Goal: Task Accomplishment & Management: Use online tool/utility

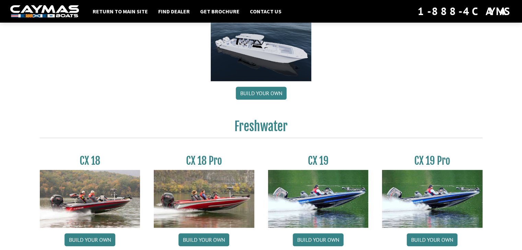
scroll to position [583, 0]
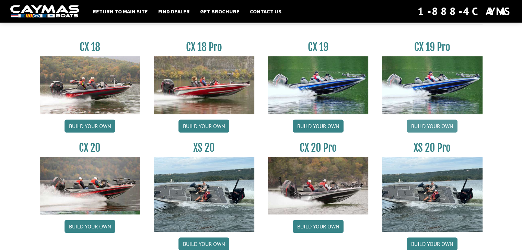
click at [418, 124] on link "Build your own" at bounding box center [431, 126] width 51 height 13
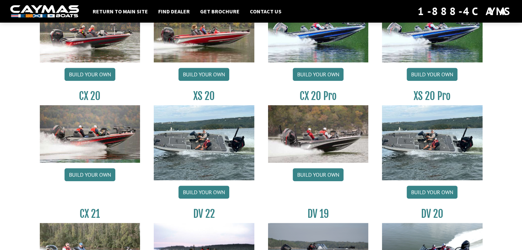
scroll to position [652, 0]
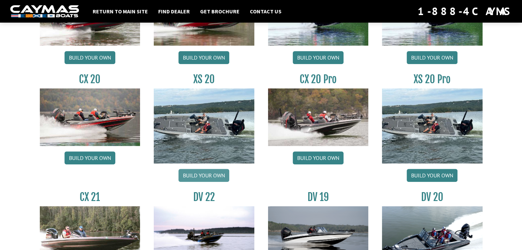
click at [207, 178] on link "Build your own" at bounding box center [203, 175] width 51 height 13
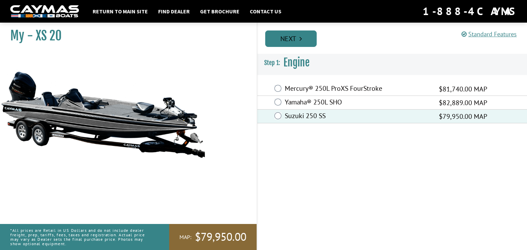
click at [297, 39] on link "Next" at bounding box center [290, 39] width 51 height 16
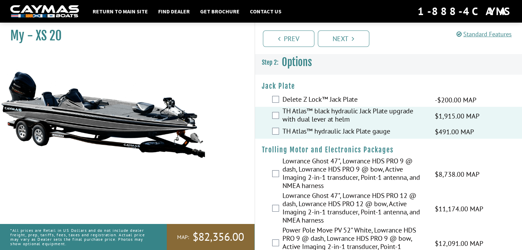
click at [278, 130] on div "TH Atlas™ hydraulic Jack Plate gauge $491.00 MAP $580.00 MSRP" at bounding box center [388, 132] width 267 height 14
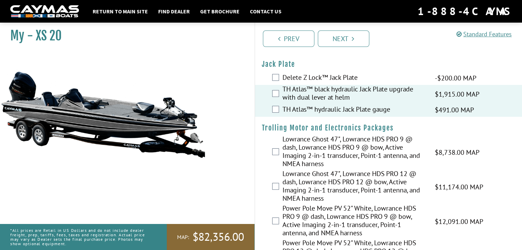
scroll to position [34, 0]
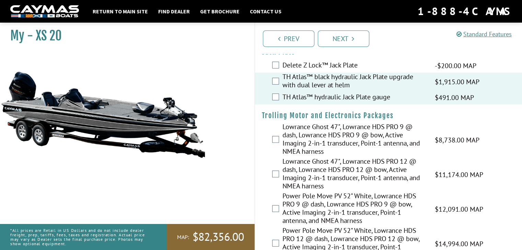
click at [279, 95] on div "TH Atlas™ hydraulic Jack Plate gauge $491.00 MAP $580.00 MSRP" at bounding box center [388, 98] width 267 height 14
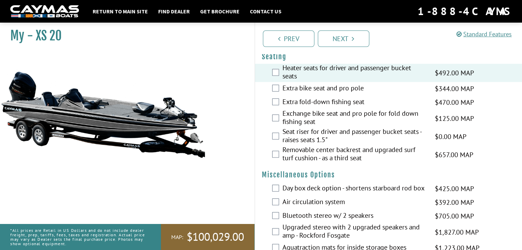
scroll to position [892, 0]
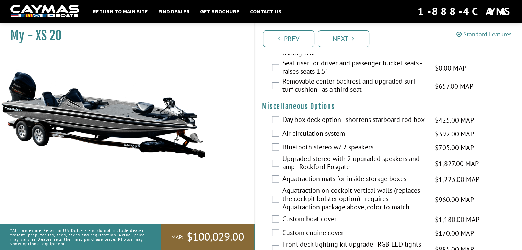
click at [278, 119] on div "Day box deck option - shortens starboard rod box $425.00 MAP $502.00 MSRP" at bounding box center [388, 120] width 267 height 14
click at [280, 121] on div "Day box deck option - shortens starboard rod box $425.00 MAP $502.00 MSRP" at bounding box center [388, 120] width 267 height 14
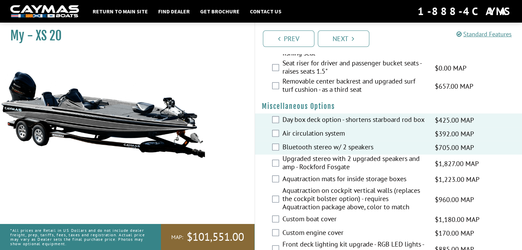
scroll to position [926, 0]
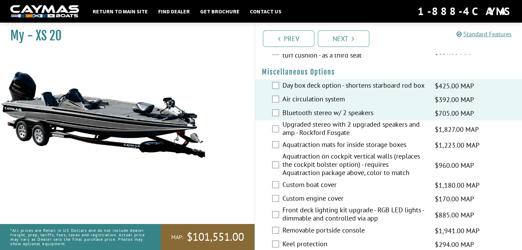
click at [278, 144] on div "Aquatraction mats for inside storage boxes $1,223.00 MAP $1,444.00 MSRP" at bounding box center [388, 146] width 267 height 14
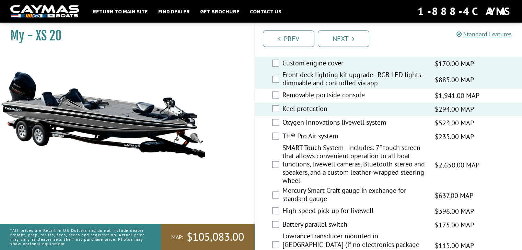
scroll to position [1063, 0]
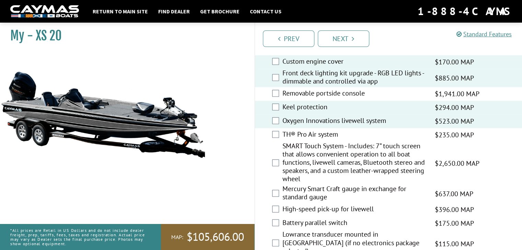
click at [270, 133] on div "TH® Pro Air system $235.00 MAP $277.00 MSRP" at bounding box center [388, 135] width 267 height 14
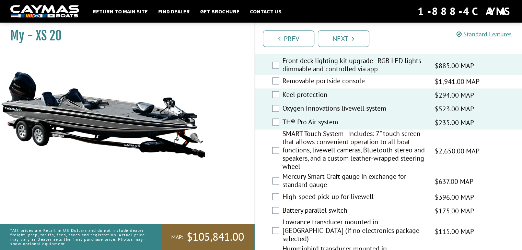
scroll to position [1097, 0]
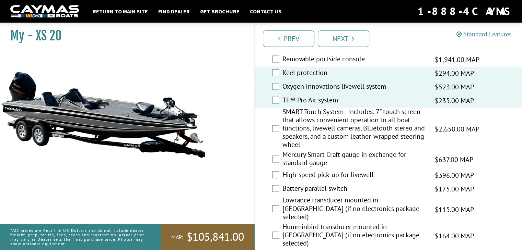
click at [279, 128] on div "SMART Touch System - Includes: 7” touch screen that allows convenient operation…" at bounding box center [388, 129] width 267 height 43
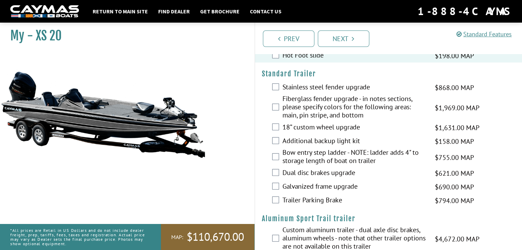
scroll to position [1303, 0]
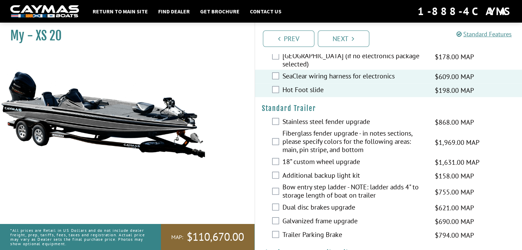
click at [280, 115] on div "Stainless steel fender upgrade $868.00 MAP $1,025.00 MSRP" at bounding box center [388, 122] width 267 height 14
click at [279, 115] on div "Stainless steel fender upgrade $868.00 MAP $1,025.00 MSRP" at bounding box center [388, 122] width 267 height 14
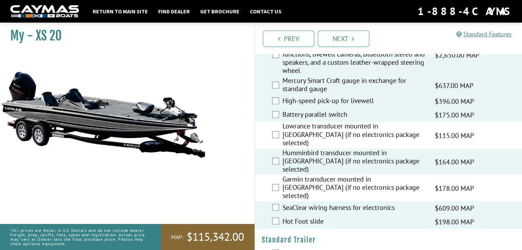
scroll to position [1037, 0]
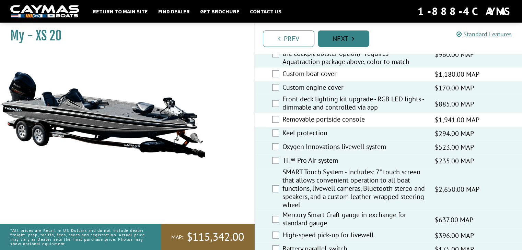
click at [345, 43] on link "Next" at bounding box center [343, 39] width 51 height 16
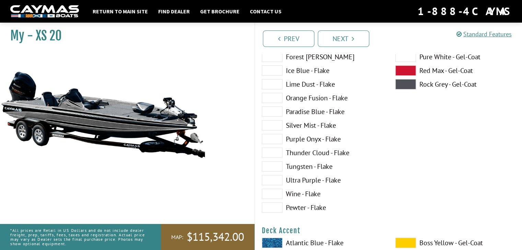
scroll to position [34, 0]
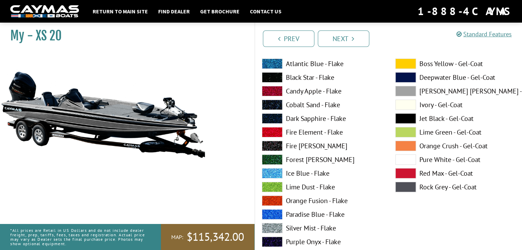
click at [399, 131] on span at bounding box center [405, 132] width 21 height 10
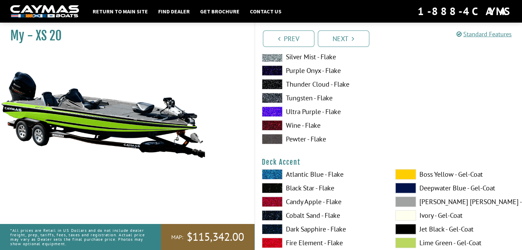
scroll to position [274, 0]
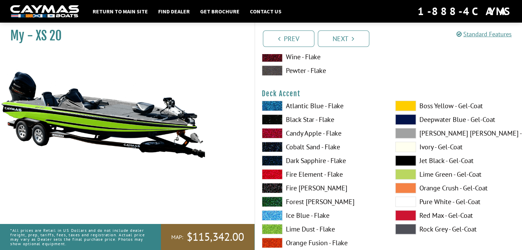
click at [400, 172] on span at bounding box center [405, 174] width 21 height 10
click at [400, 160] on span at bounding box center [405, 161] width 21 height 10
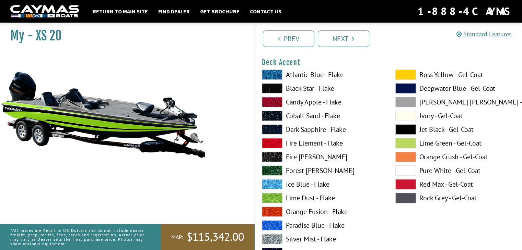
scroll to position [343, 0]
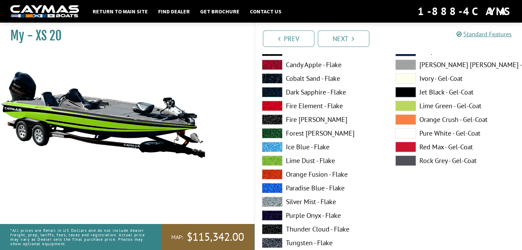
click at [401, 122] on span at bounding box center [405, 120] width 21 height 10
click at [400, 96] on span at bounding box center [405, 92] width 21 height 10
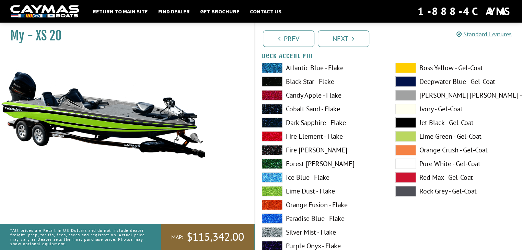
scroll to position [583, 0]
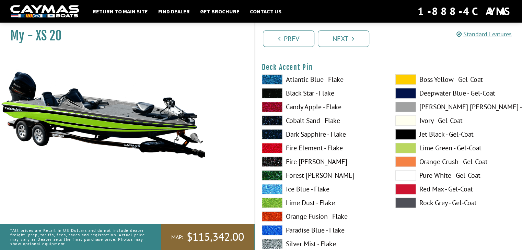
click at [406, 146] on span at bounding box center [405, 148] width 21 height 10
click at [407, 135] on span at bounding box center [405, 134] width 21 height 10
click at [405, 146] on span at bounding box center [405, 148] width 21 height 10
click at [407, 136] on span at bounding box center [405, 134] width 21 height 10
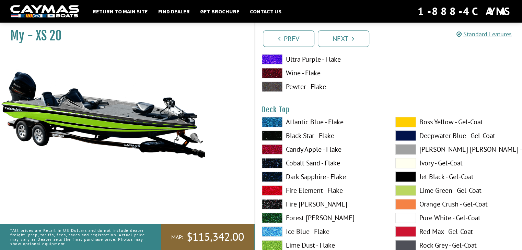
scroll to position [857, 0]
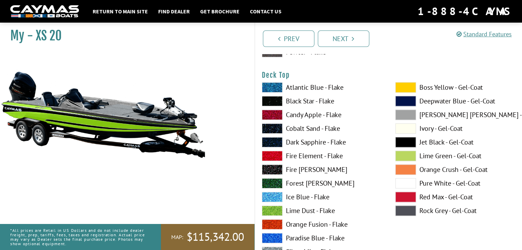
click at [401, 169] on span at bounding box center [405, 170] width 21 height 10
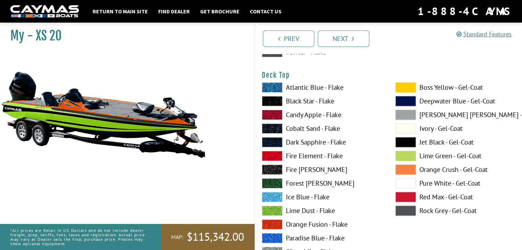
click at [401, 158] on span at bounding box center [405, 156] width 21 height 10
click at [408, 196] on span at bounding box center [405, 197] width 21 height 10
click at [408, 154] on span at bounding box center [405, 156] width 21 height 10
click at [409, 139] on span at bounding box center [405, 142] width 21 height 10
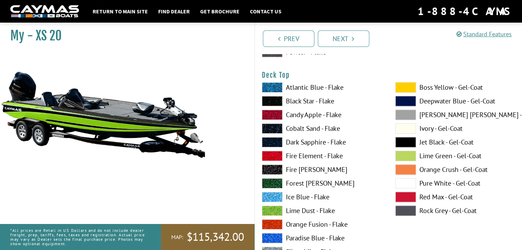
click at [407, 154] on span at bounding box center [405, 156] width 21 height 10
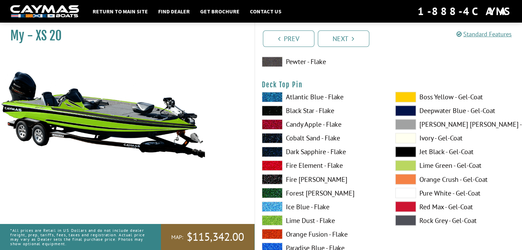
scroll to position [1132, 0]
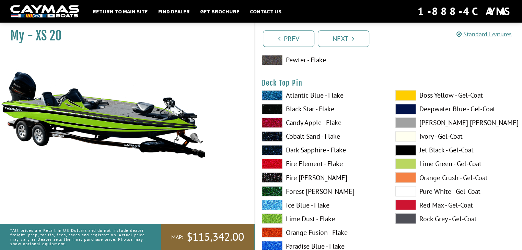
click at [404, 175] on span at bounding box center [405, 177] width 21 height 10
click at [405, 152] on span at bounding box center [405, 150] width 21 height 10
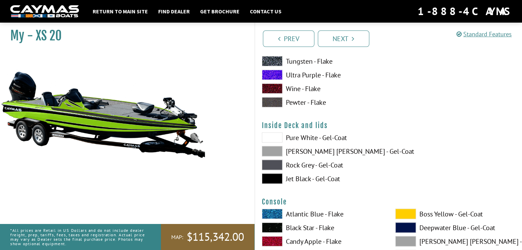
scroll to position [1372, 0]
click at [278, 138] on span at bounding box center [272, 137] width 21 height 10
click at [278, 148] on span at bounding box center [272, 151] width 21 height 10
click at [275, 179] on span at bounding box center [272, 179] width 21 height 10
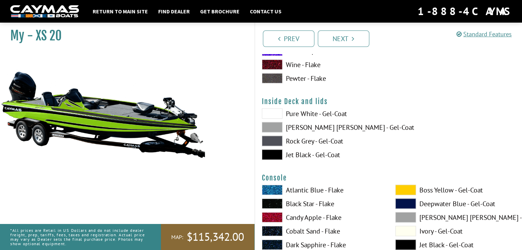
scroll to position [1440, 0]
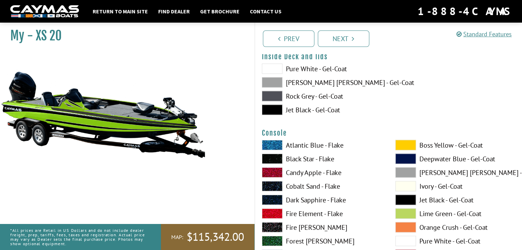
click at [266, 96] on span at bounding box center [272, 96] width 21 height 10
click at [270, 80] on span at bounding box center [272, 82] width 21 height 10
click at [278, 117] on div "Pure White - Gel-Coat Dove Gray - Gel-Coat Rock Grey - Gel-Coat Jet Black - Gel…" at bounding box center [321, 91] width 133 height 55
click at [279, 109] on span at bounding box center [272, 110] width 21 height 10
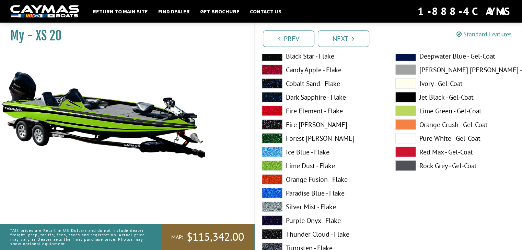
scroll to position [1509, 0]
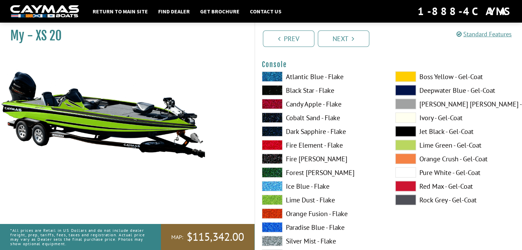
click at [405, 142] on span at bounding box center [405, 145] width 21 height 10
click at [405, 130] on span at bounding box center [405, 132] width 21 height 10
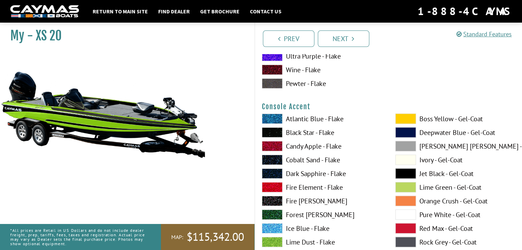
scroll to position [1783, 0]
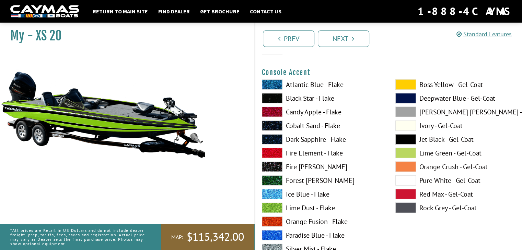
click at [404, 149] on span at bounding box center [405, 153] width 21 height 10
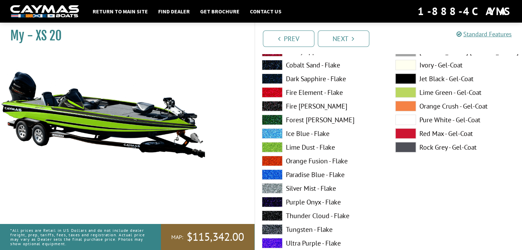
scroll to position [2057, 0]
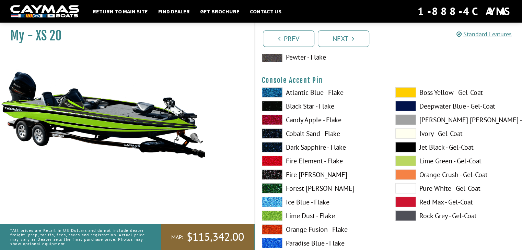
click at [399, 143] on span at bounding box center [405, 147] width 21 height 10
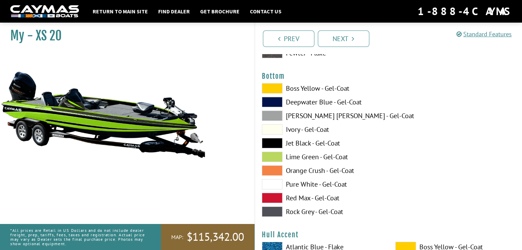
scroll to position [2332, 0]
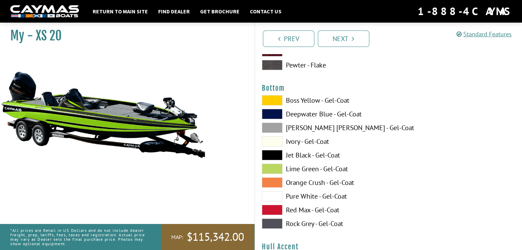
click at [277, 140] on span at bounding box center [272, 141] width 21 height 10
click at [274, 115] on span at bounding box center [272, 114] width 21 height 10
click at [274, 124] on span at bounding box center [272, 128] width 21 height 10
click at [273, 166] on span at bounding box center [272, 169] width 21 height 10
click at [275, 138] on span at bounding box center [272, 141] width 21 height 10
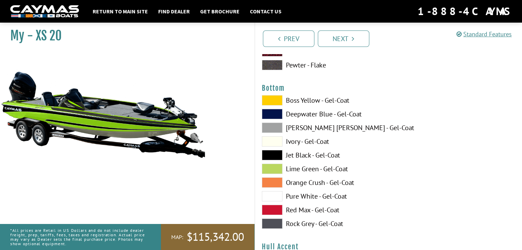
click at [277, 198] on span at bounding box center [272, 196] width 21 height 10
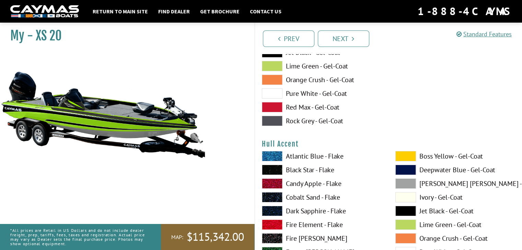
scroll to position [2503, 0]
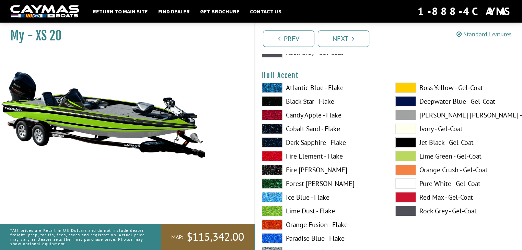
click at [408, 166] on span at bounding box center [405, 170] width 21 height 10
click at [401, 155] on span at bounding box center [405, 156] width 21 height 10
click at [402, 139] on span at bounding box center [405, 143] width 21 height 10
click at [271, 211] on span at bounding box center [272, 211] width 21 height 10
click at [276, 199] on span at bounding box center [272, 197] width 21 height 10
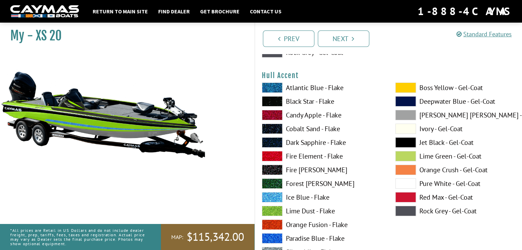
click at [404, 158] on span at bounding box center [405, 156] width 21 height 10
click at [403, 144] on span at bounding box center [405, 143] width 21 height 10
click at [277, 204] on div "Atlantic Blue - Flake Black Star - Flake Candy Apple - Flake Cobalt Sand - Flak…" at bounding box center [321, 213] width 133 height 261
click at [277, 206] on span at bounding box center [272, 211] width 21 height 10
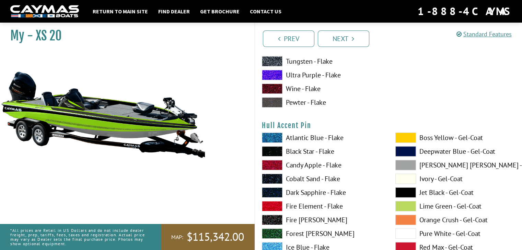
scroll to position [2777, 0]
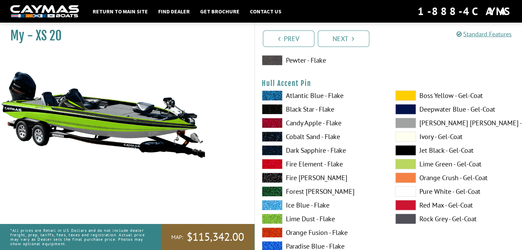
click at [273, 107] on span at bounding box center [272, 109] width 21 height 10
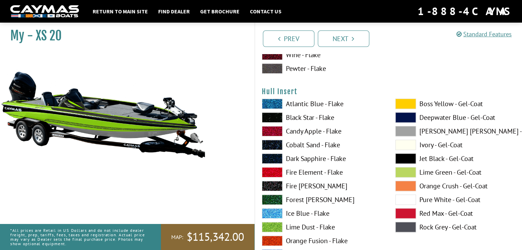
scroll to position [3052, 0]
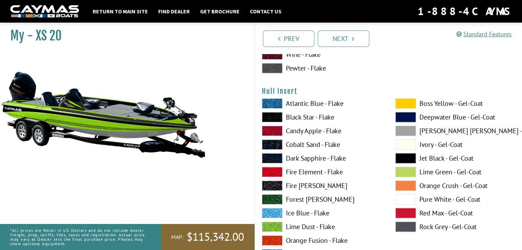
click at [402, 105] on span at bounding box center [405, 103] width 21 height 10
click at [407, 155] on span at bounding box center [405, 158] width 21 height 10
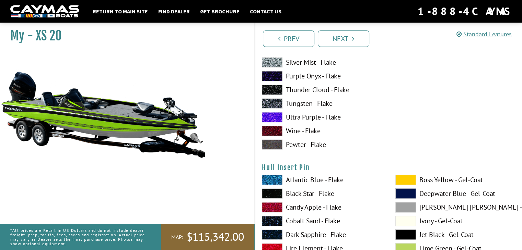
scroll to position [3360, 0]
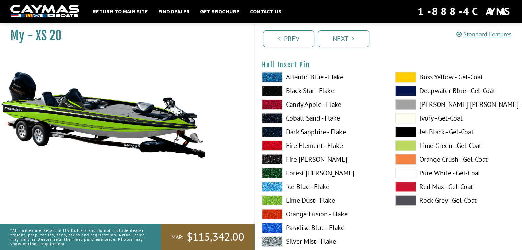
click at [405, 146] on span at bounding box center [405, 146] width 21 height 10
click at [402, 130] on span at bounding box center [405, 132] width 21 height 10
click at [274, 199] on span at bounding box center [272, 200] width 21 height 10
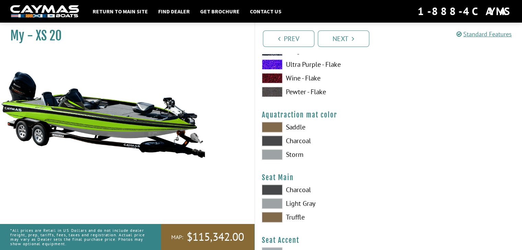
scroll to position [3600, 0]
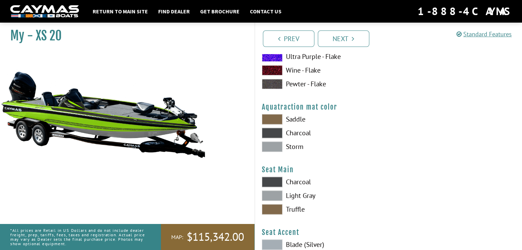
click at [271, 146] on span at bounding box center [272, 147] width 21 height 10
click at [271, 132] on span at bounding box center [272, 133] width 21 height 10
click at [273, 118] on span at bounding box center [272, 119] width 21 height 10
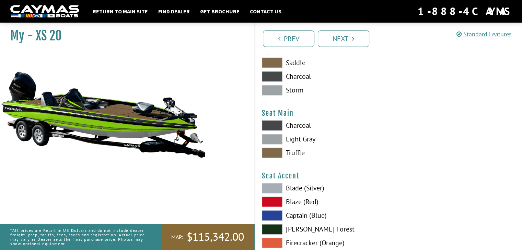
scroll to position [3669, 0]
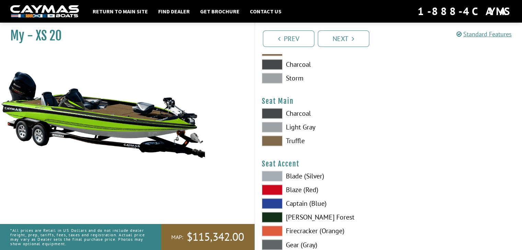
click at [272, 114] on span at bounding box center [272, 113] width 21 height 10
click at [272, 126] on span at bounding box center [272, 127] width 21 height 10
click at [271, 138] on span at bounding box center [272, 141] width 21 height 10
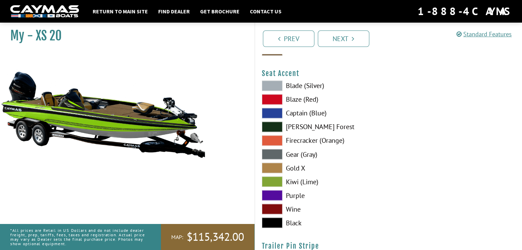
scroll to position [3772, 0]
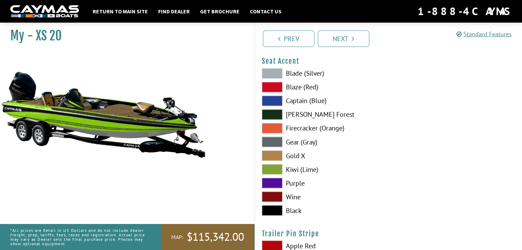
click at [277, 128] on span at bounding box center [272, 128] width 21 height 10
click at [270, 164] on span at bounding box center [272, 169] width 21 height 10
click at [270, 178] on span at bounding box center [272, 183] width 21 height 10
click at [270, 210] on span at bounding box center [272, 210] width 21 height 10
click at [277, 164] on span at bounding box center [272, 169] width 21 height 10
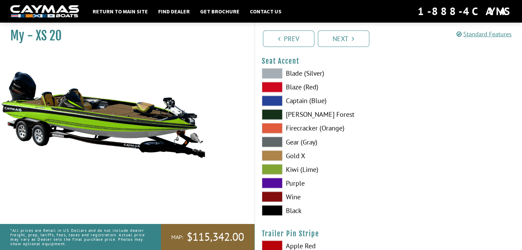
click at [277, 205] on span at bounding box center [272, 210] width 21 height 10
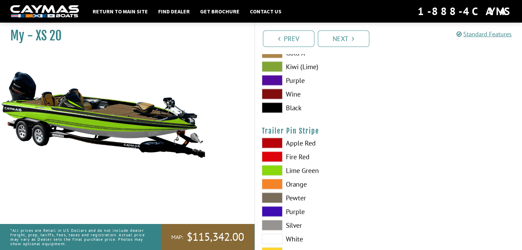
scroll to position [3909, 0]
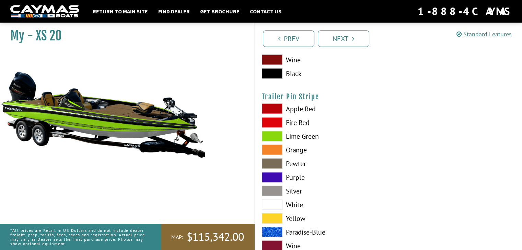
click at [265, 135] on span at bounding box center [272, 136] width 21 height 10
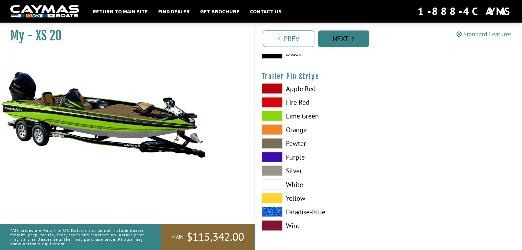
click at [347, 41] on link "Next" at bounding box center [343, 39] width 51 height 16
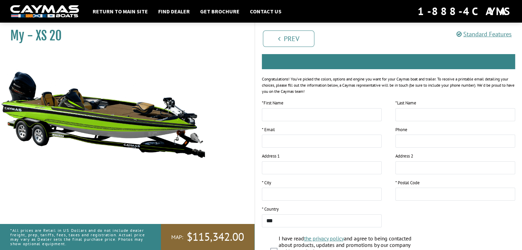
scroll to position [0, 0]
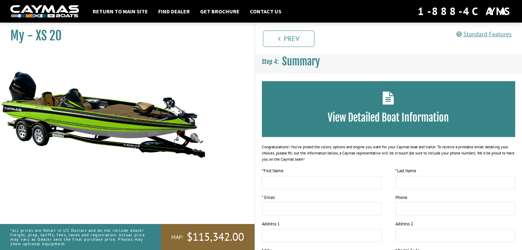
click at [86, 114] on img at bounding box center [103, 114] width 206 height 125
click at [144, 157] on img at bounding box center [103, 114] width 206 height 125
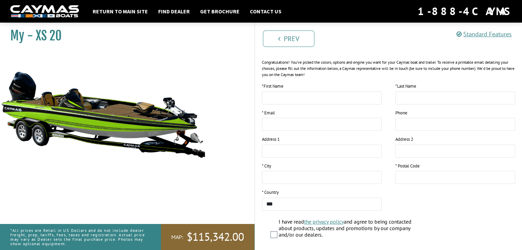
scroll to position [131, 0]
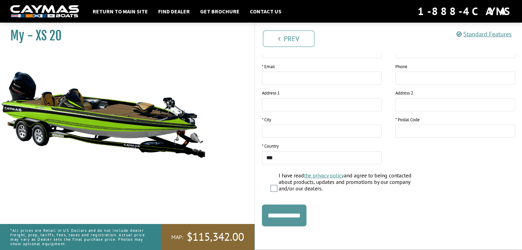
click at [286, 217] on input "**********" at bounding box center [284, 216] width 45 height 22
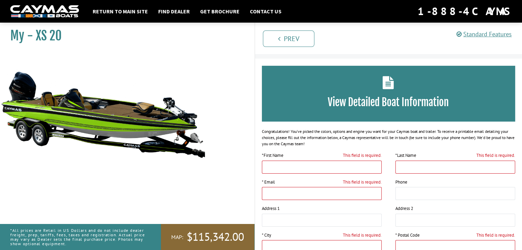
scroll to position [0, 0]
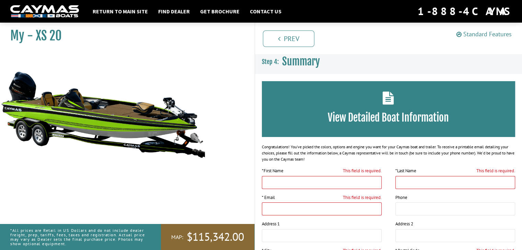
click at [470, 35] on link "Standard Features" at bounding box center [483, 34] width 55 height 8
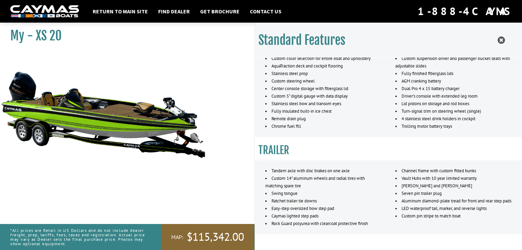
scroll to position [502, 0]
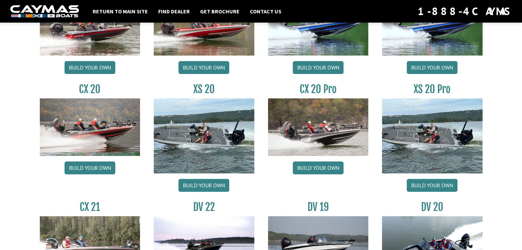
scroll to position [634, 0]
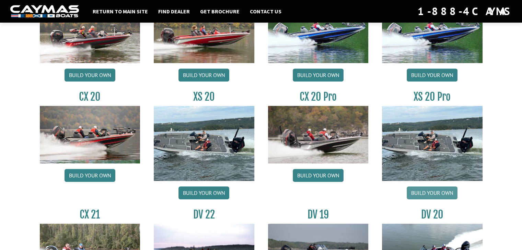
click at [433, 191] on link "Build your own" at bounding box center [431, 193] width 51 height 13
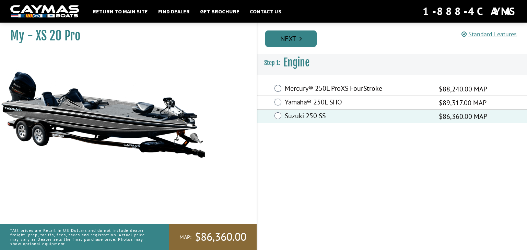
click at [287, 43] on link "Next" at bounding box center [290, 39] width 51 height 16
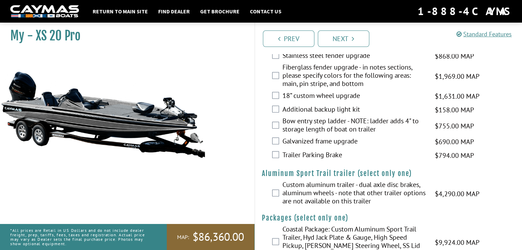
scroll to position [1379, 0]
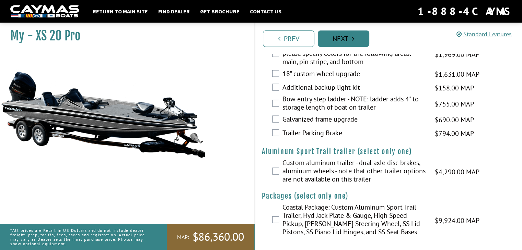
click at [338, 43] on link "Next" at bounding box center [343, 39] width 51 height 16
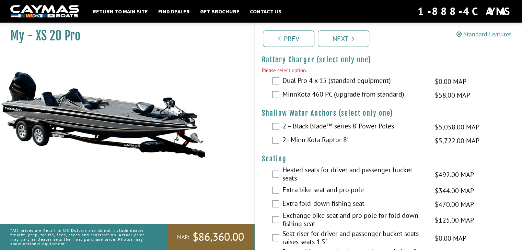
scroll to position [831, 0]
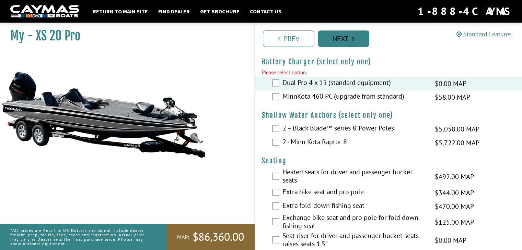
click at [347, 44] on link "Next" at bounding box center [343, 39] width 51 height 16
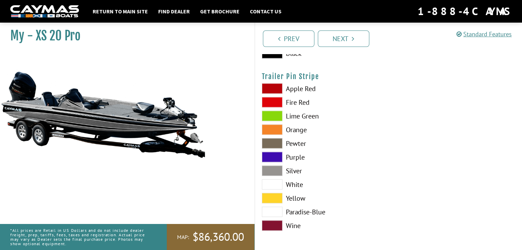
scroll to position [3723, 0]
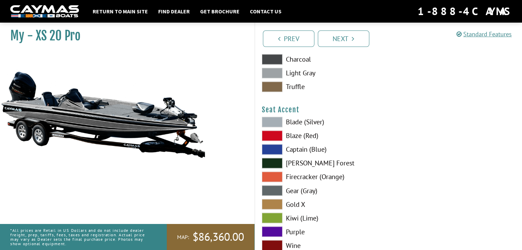
click at [263, 175] on span at bounding box center [272, 177] width 21 height 10
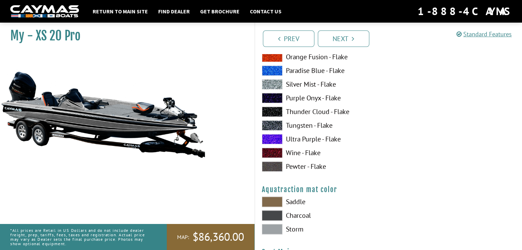
scroll to position [3517, 0]
click at [212, 10] on link "Get Brochure" at bounding box center [219, 11] width 46 height 9
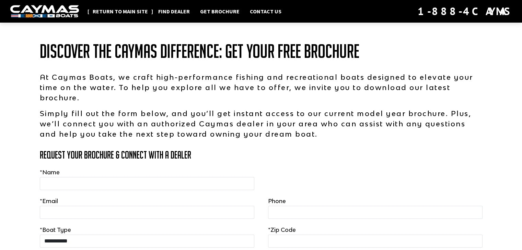
click at [135, 13] on link "Return to main site" at bounding box center [120, 11] width 62 height 9
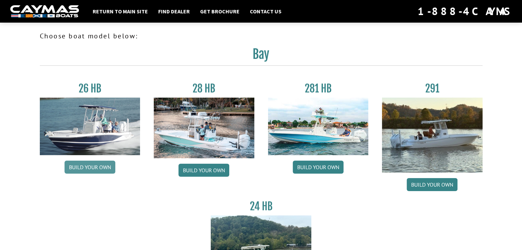
click at [83, 165] on link "Build your own" at bounding box center [89, 167] width 51 height 13
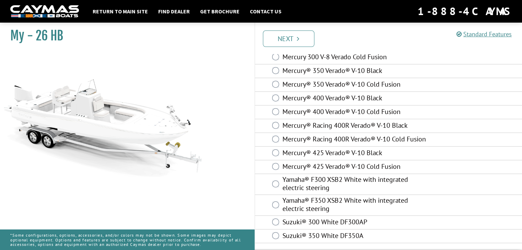
scroll to position [52, 0]
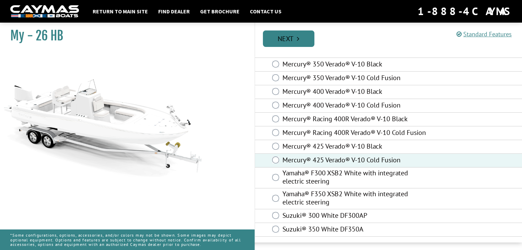
click at [298, 41] on icon "Pagination" at bounding box center [298, 38] width 2 height 7
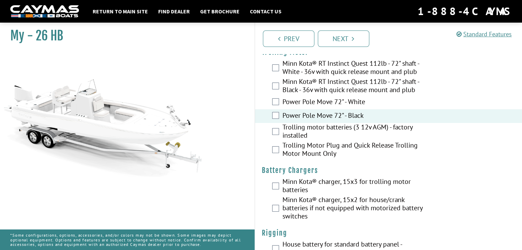
scroll to position [34, 0]
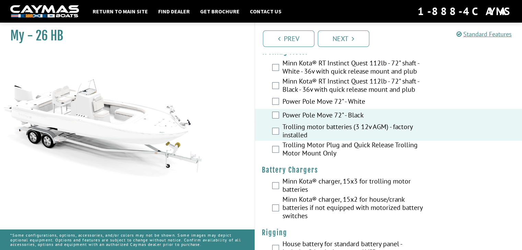
click at [280, 151] on div "Trolling Motor Plug and Quick Release Trolling Motor Mount Only" at bounding box center [388, 150] width 267 height 18
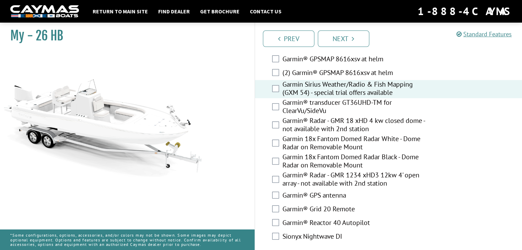
scroll to position [1852, 0]
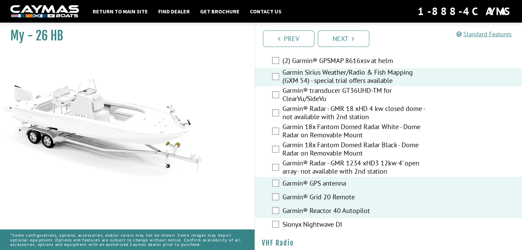
click at [279, 218] on div "Sionyx Nightwave DI" at bounding box center [388, 225] width 267 height 14
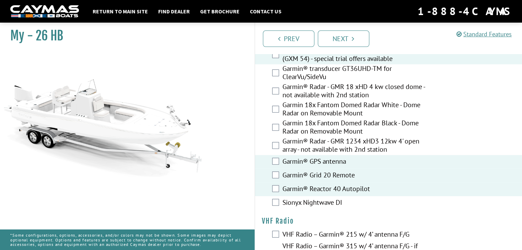
scroll to position [1886, 0]
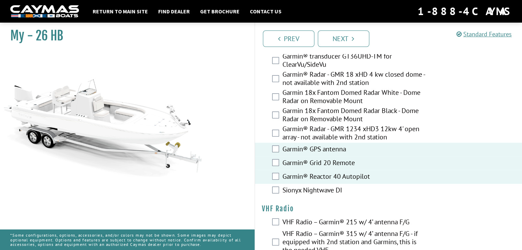
click at [280, 187] on div "Sionyx Nightwave DI" at bounding box center [388, 191] width 267 height 14
click at [279, 189] on div "Sionyx Nightwave DI" at bounding box center [388, 191] width 267 height 14
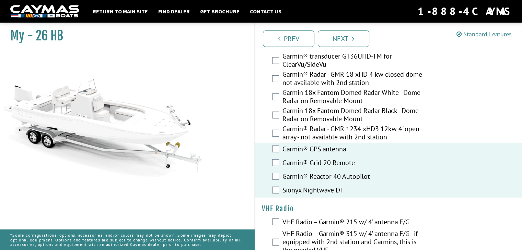
scroll to position [1945, 0]
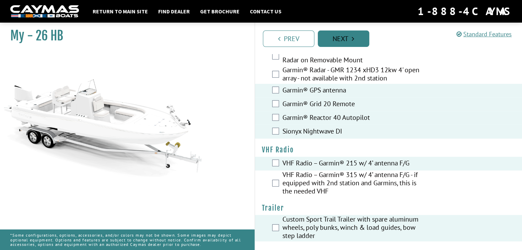
click at [340, 43] on link "Next" at bounding box center [343, 39] width 51 height 16
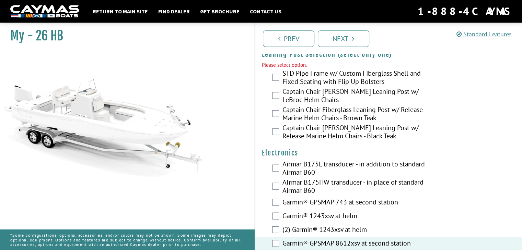
scroll to position [1610, 0]
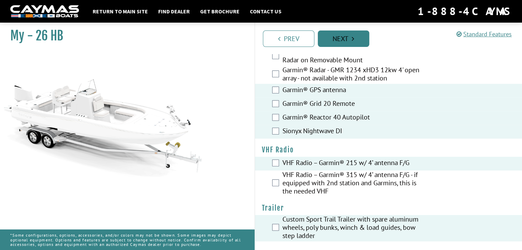
click at [346, 35] on link "Next" at bounding box center [343, 39] width 51 height 16
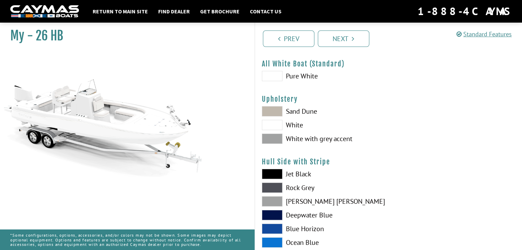
scroll to position [34, 0]
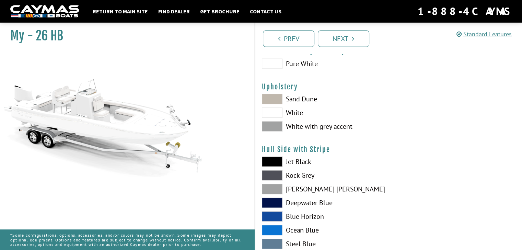
click at [274, 100] on span at bounding box center [272, 99] width 21 height 10
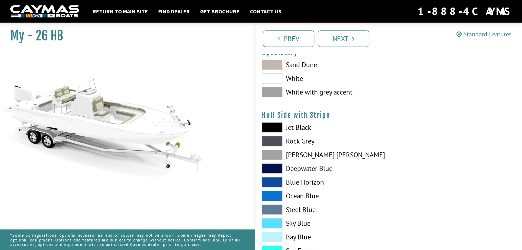
scroll to position [103, 0]
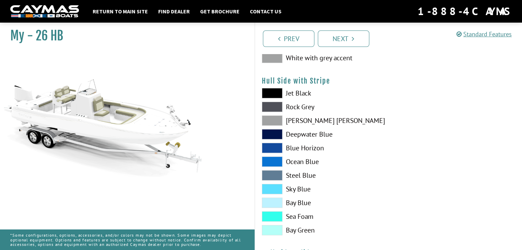
click at [270, 89] on span at bounding box center [272, 93] width 21 height 10
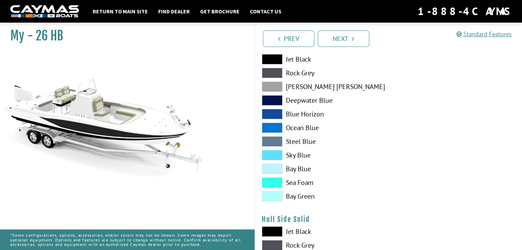
scroll to position [137, 0]
click at [277, 125] on span at bounding box center [272, 127] width 21 height 10
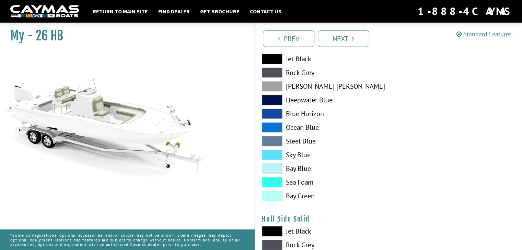
click at [277, 125] on span at bounding box center [272, 127] width 21 height 10
click at [272, 115] on span at bounding box center [272, 114] width 21 height 10
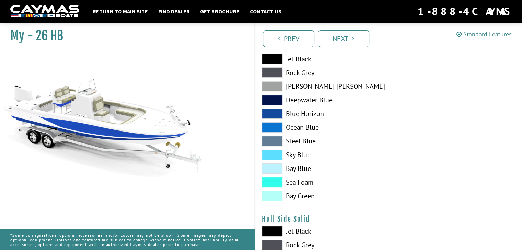
click at [275, 127] on span at bounding box center [272, 127] width 21 height 10
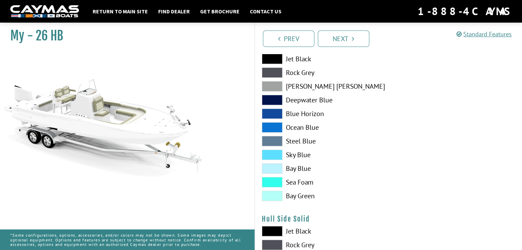
click at [275, 138] on span at bounding box center [272, 141] width 21 height 10
click at [275, 143] on span at bounding box center [272, 141] width 21 height 10
click at [274, 154] on span at bounding box center [272, 155] width 21 height 10
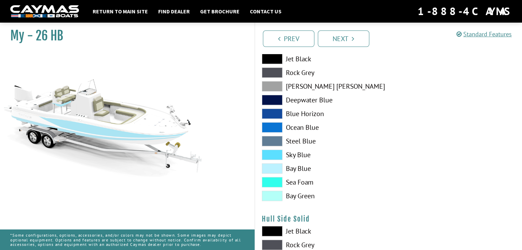
click at [273, 167] on span at bounding box center [272, 169] width 21 height 10
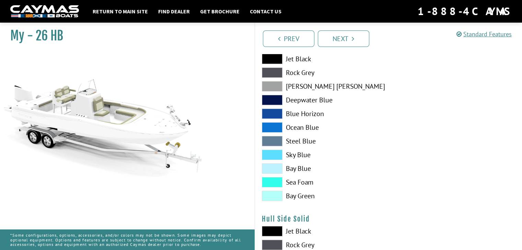
click at [272, 183] on span at bounding box center [272, 182] width 21 height 10
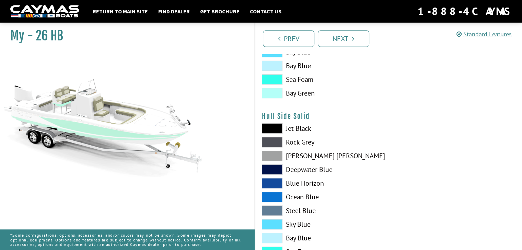
scroll to position [274, 0]
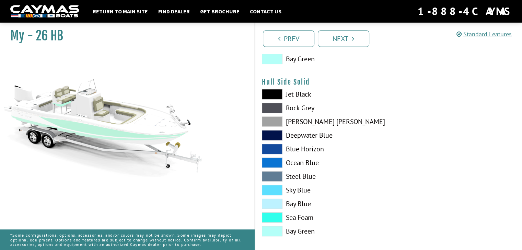
click at [276, 218] on span at bounding box center [272, 218] width 21 height 10
click at [274, 229] on span at bounding box center [272, 231] width 21 height 10
click at [276, 203] on span at bounding box center [272, 204] width 21 height 10
click at [277, 184] on div "Jet Black Rock Grey Dove Gray Deepwater Blue Blue Horizon Ocean Blue" at bounding box center [321, 164] width 133 height 151
click at [277, 177] on span at bounding box center [272, 176] width 21 height 10
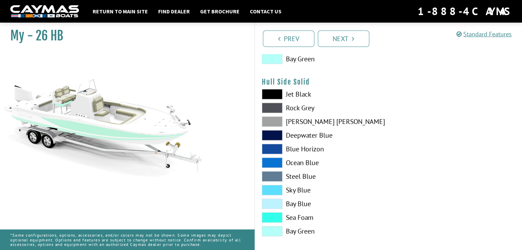
click at [279, 160] on span at bounding box center [272, 163] width 21 height 10
click at [278, 151] on span at bounding box center [272, 149] width 21 height 10
click at [278, 135] on span at bounding box center [272, 135] width 21 height 10
click at [272, 118] on span at bounding box center [272, 122] width 21 height 10
click at [268, 108] on span at bounding box center [272, 108] width 21 height 10
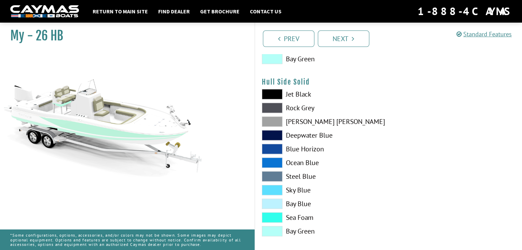
click at [268, 95] on span at bounding box center [272, 94] width 21 height 10
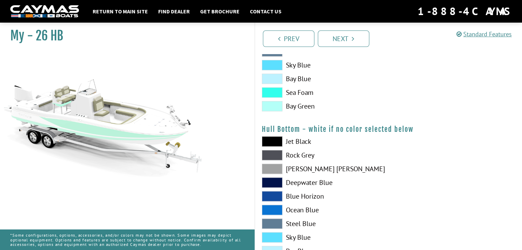
scroll to position [411, 0]
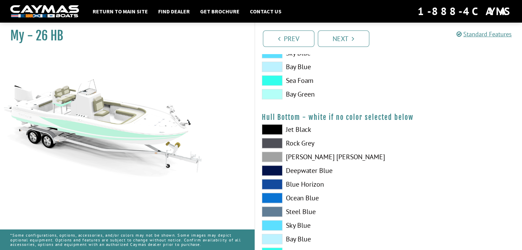
click at [275, 130] on span at bounding box center [272, 129] width 21 height 10
click at [278, 156] on span at bounding box center [272, 157] width 21 height 10
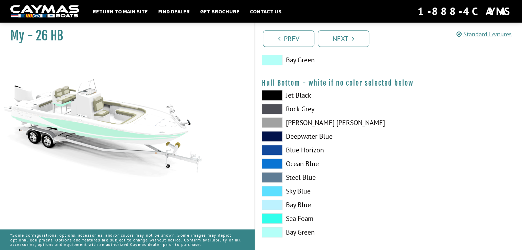
click at [277, 157] on div "Jet Black Rock Grey Dove Gray Deepwater Blue Blue Horizon Ocean Blue" at bounding box center [321, 165] width 133 height 151
click at [276, 164] on span at bounding box center [272, 164] width 21 height 10
click at [276, 190] on span at bounding box center [272, 191] width 21 height 10
click at [275, 191] on span at bounding box center [272, 191] width 21 height 10
click at [272, 205] on span at bounding box center [272, 205] width 21 height 10
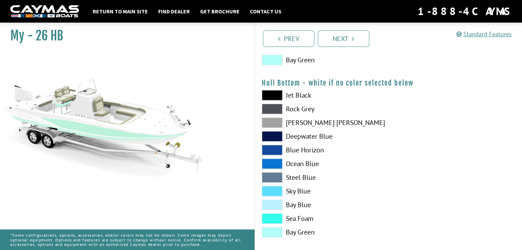
click at [272, 219] on span at bounding box center [272, 219] width 21 height 10
click at [278, 218] on span at bounding box center [272, 219] width 21 height 10
click at [274, 229] on span at bounding box center [272, 232] width 21 height 10
click at [280, 123] on span at bounding box center [272, 123] width 21 height 10
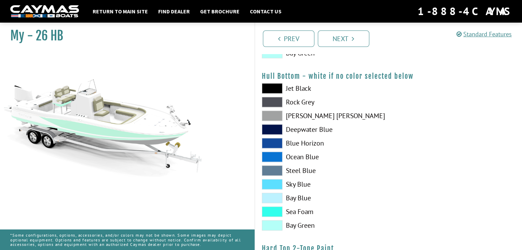
scroll to position [411, 0]
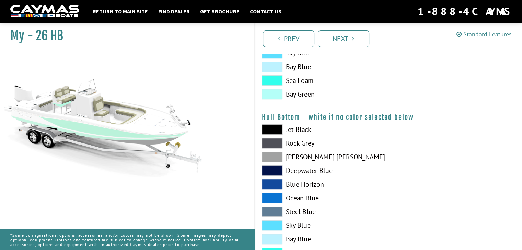
click at [280, 128] on span at bounding box center [272, 129] width 21 height 10
click at [268, 142] on span at bounding box center [272, 143] width 21 height 10
click at [324, 118] on h4 "Hull Bottom - white if no color selected below" at bounding box center [388, 117] width 253 height 9
click at [333, 126] on label "Jet Black" at bounding box center [322, 129] width 120 height 10
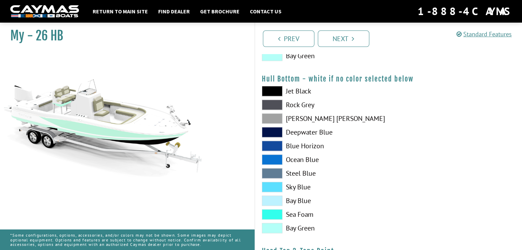
scroll to position [446, 0]
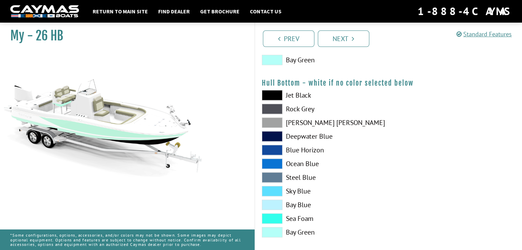
click at [277, 120] on span at bounding box center [272, 123] width 21 height 10
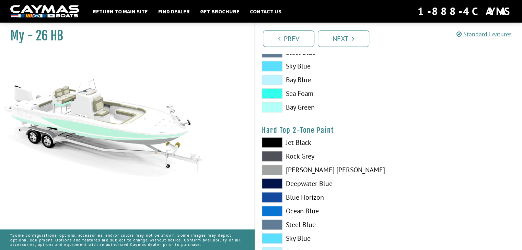
scroll to position [583, 0]
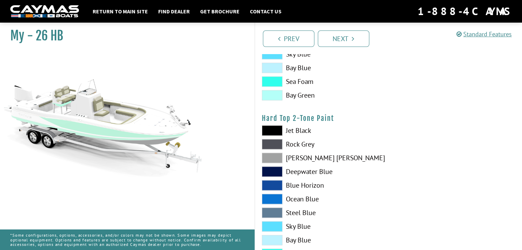
click at [276, 132] on span at bounding box center [272, 131] width 21 height 10
click at [277, 181] on span at bounding box center [272, 185] width 21 height 10
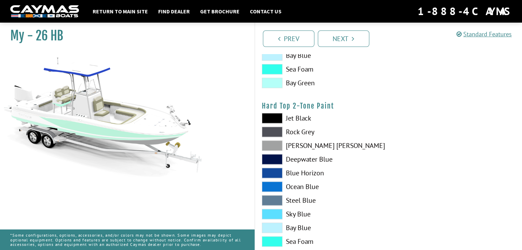
scroll to position [617, 0]
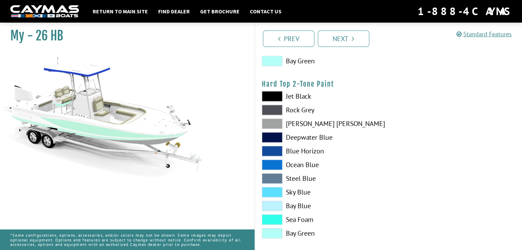
click at [283, 209] on label "Bay Blue" at bounding box center [322, 206] width 120 height 10
click at [276, 218] on span at bounding box center [272, 220] width 21 height 10
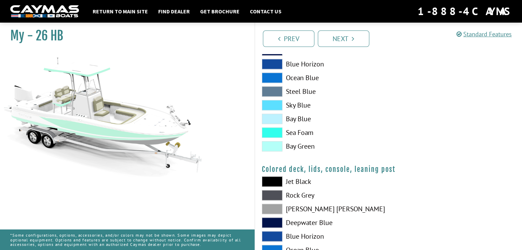
scroll to position [754, 0]
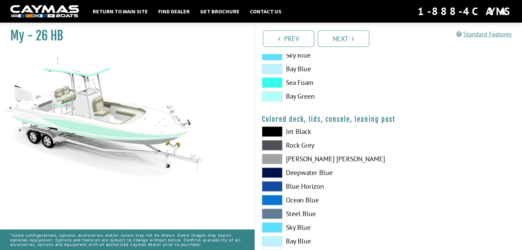
click at [272, 186] on span at bounding box center [272, 186] width 21 height 10
click at [271, 170] on span at bounding box center [272, 173] width 21 height 10
click at [272, 158] on span at bounding box center [272, 159] width 21 height 10
click at [272, 145] on span at bounding box center [272, 145] width 21 height 10
click at [270, 132] on span at bounding box center [272, 132] width 21 height 10
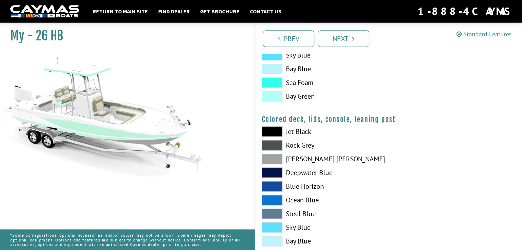
scroll to position [798, 0]
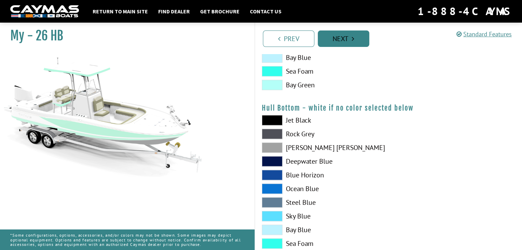
click at [342, 44] on link "Next" at bounding box center [343, 39] width 51 height 16
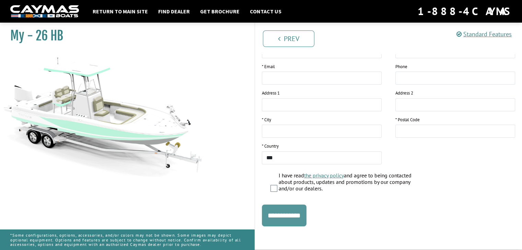
scroll to position [0, 0]
